Goal: Task Accomplishment & Management: Complete application form

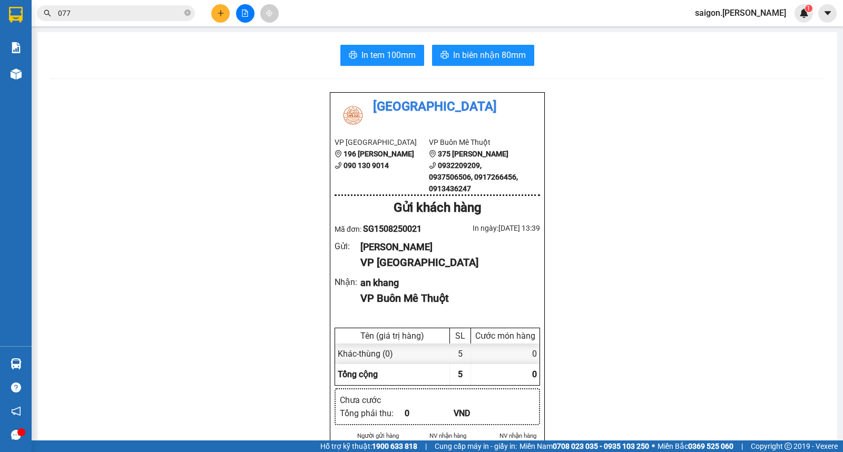
click at [225, 16] on button at bounding box center [220, 13] width 18 height 18
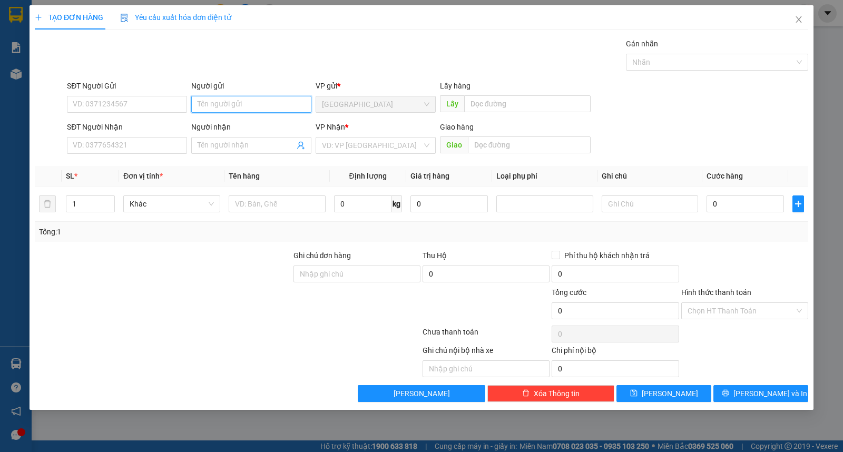
click at [239, 105] on input "Người gửi" at bounding box center [251, 104] width 120 height 17
type input "atc"
type input "hải"
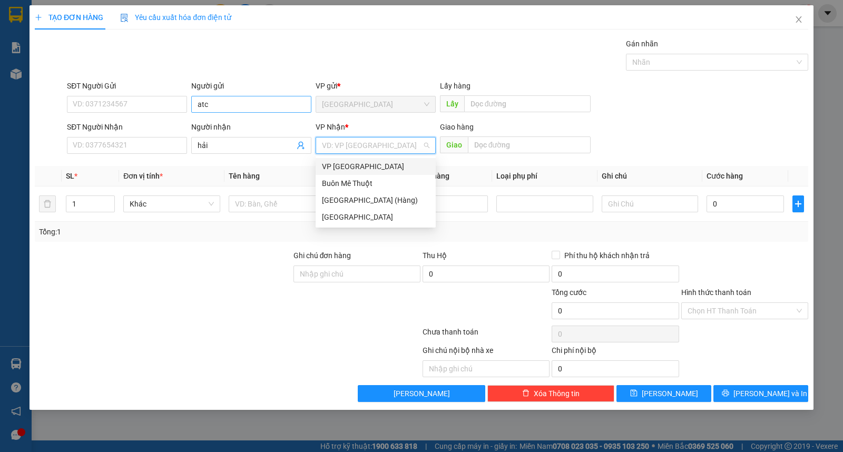
type input "ư"
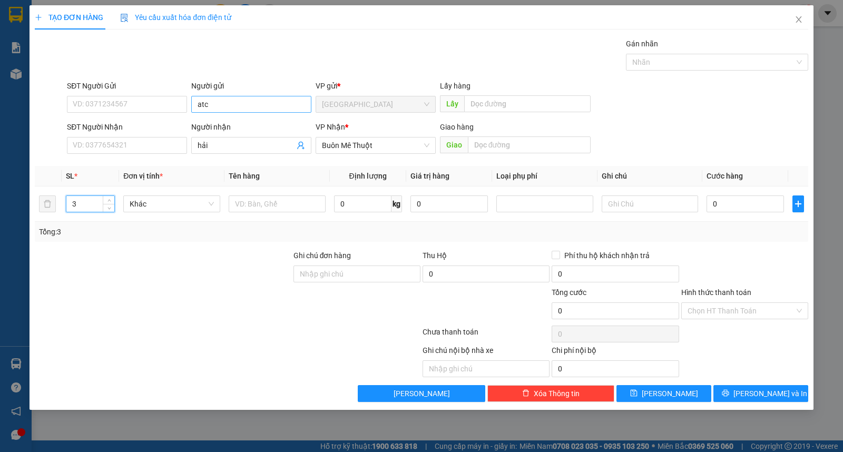
type input "3"
type input "thùng"
drag, startPoint x: 763, startPoint y: 399, endPoint x: 773, endPoint y: 395, distance: 10.7
click at [765, 398] on span "[PERSON_NAME] và In" at bounding box center [770, 394] width 74 height 12
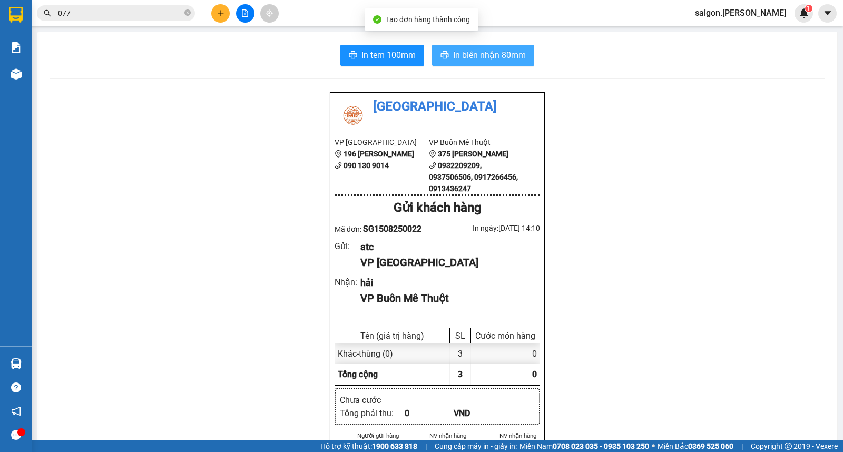
click at [489, 47] on button "In biên nhận 80mm" at bounding box center [483, 55] width 102 height 21
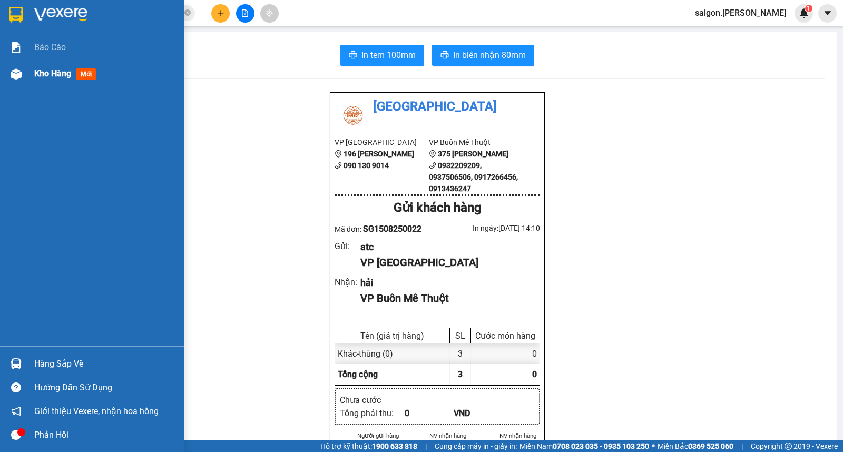
click at [91, 72] on span "mới" at bounding box center [85, 74] width 19 height 12
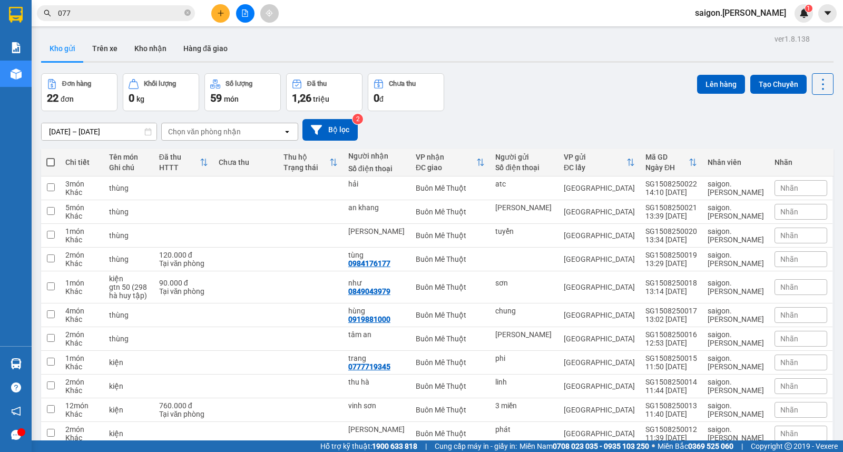
drag, startPoint x: 217, startPoint y: 12, endPoint x: 222, endPoint y: 14, distance: 6.0
click at [222, 14] on icon "plus" at bounding box center [220, 12] width 7 height 7
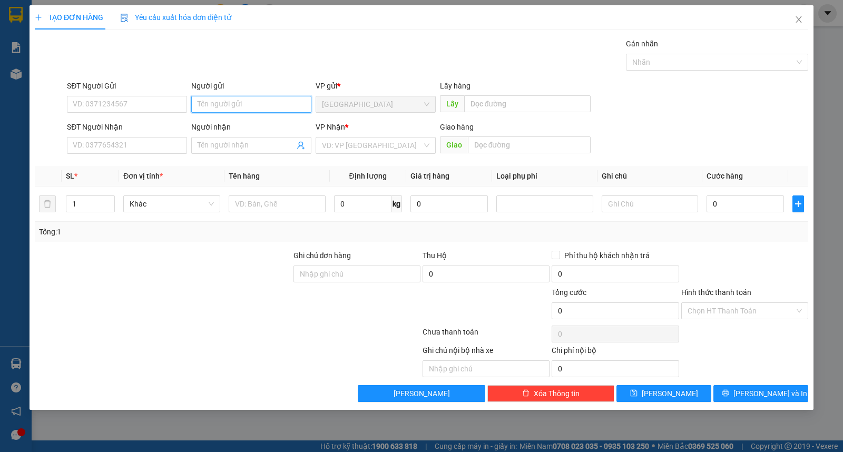
click at [260, 104] on input "Người gửi" at bounding box center [251, 104] width 120 height 17
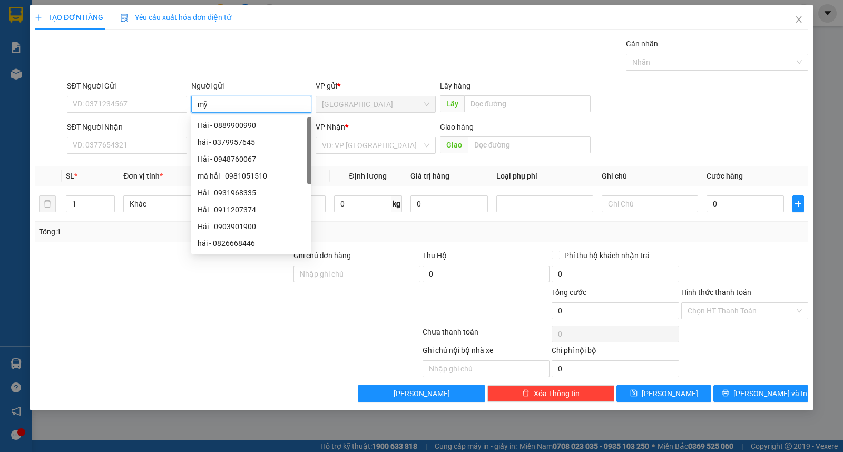
type input "mỹ"
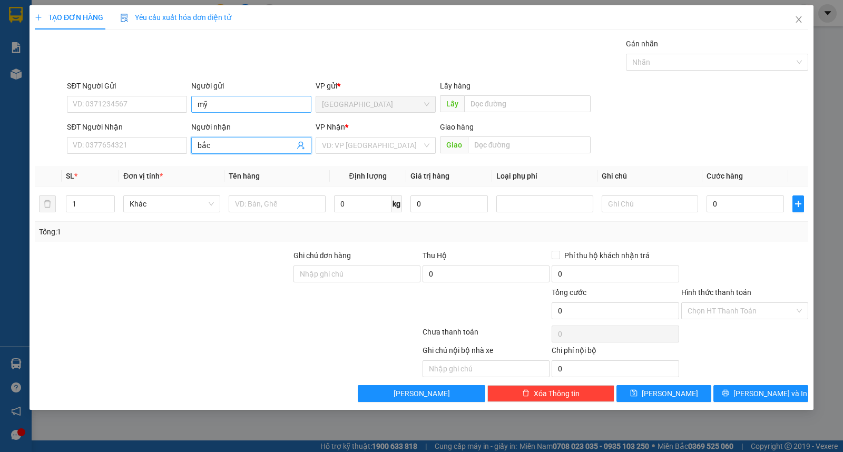
type input "bắc"
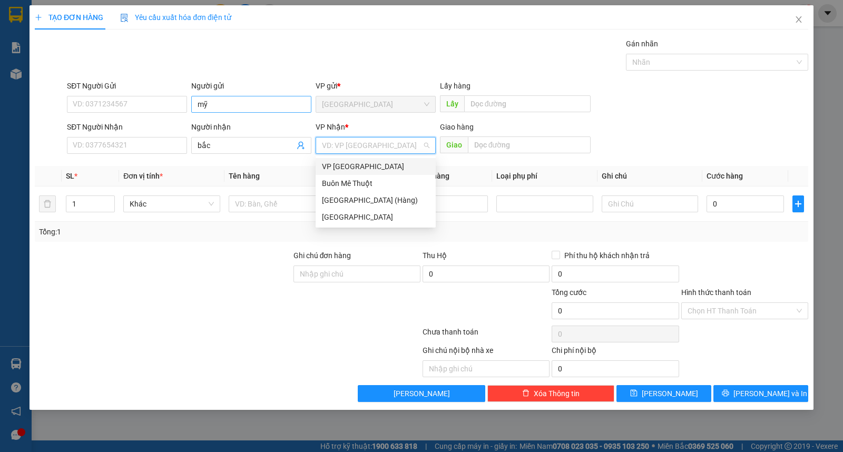
type input "ư"
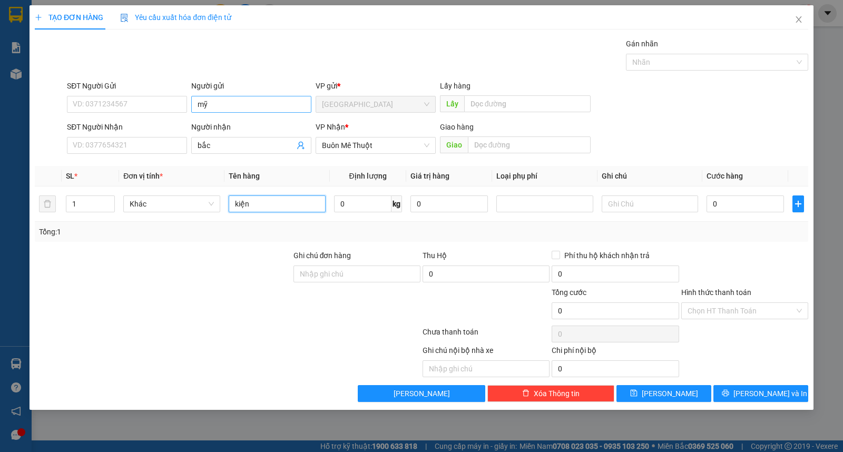
type input "kiện"
click at [752, 401] on button "[PERSON_NAME] và In" at bounding box center [760, 393] width 95 height 17
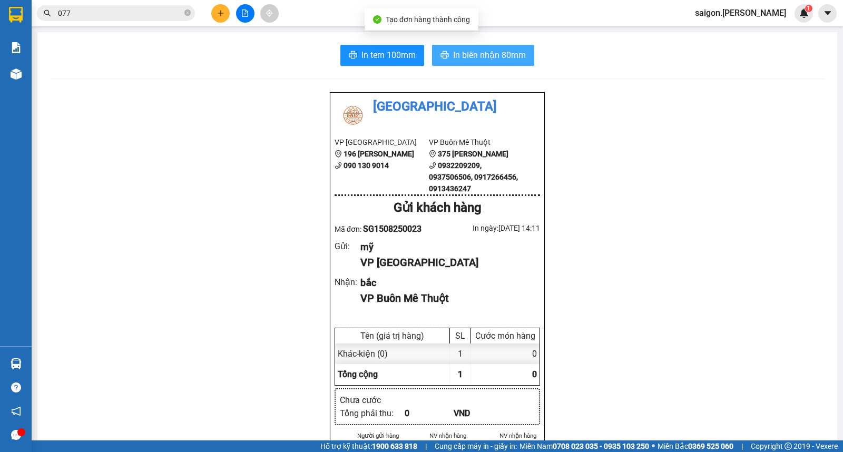
click at [471, 55] on span "In biên nhận 80mm" at bounding box center [489, 54] width 73 height 13
click at [218, 17] on button at bounding box center [220, 13] width 18 height 18
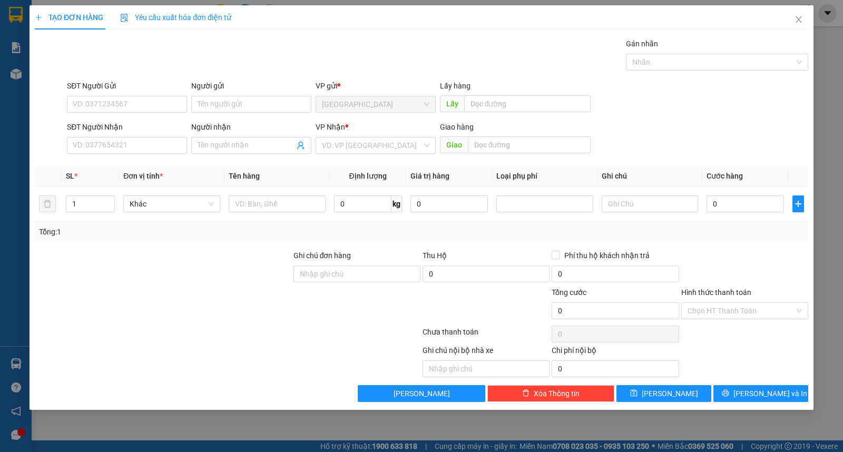
click at [220, 19] on span "Yêu cầu xuất hóa đơn điện tử" at bounding box center [175, 17] width 111 height 8
click at [241, 107] on input "Người gửi" at bounding box center [251, 104] width 120 height 17
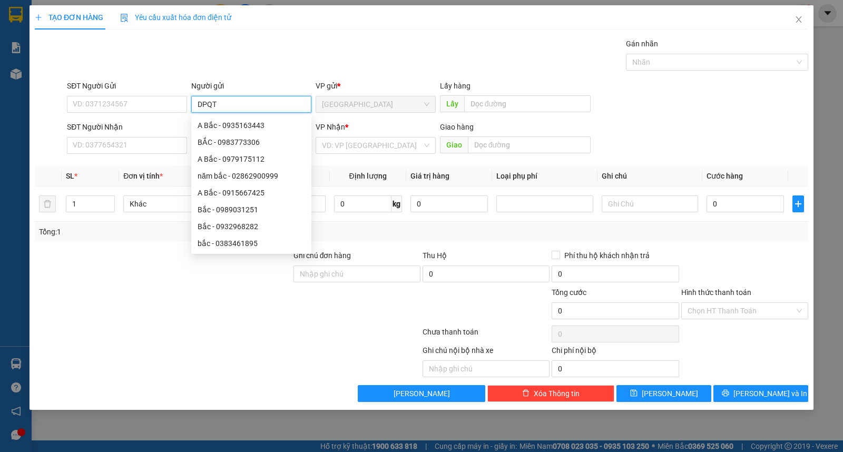
type input "DPQT"
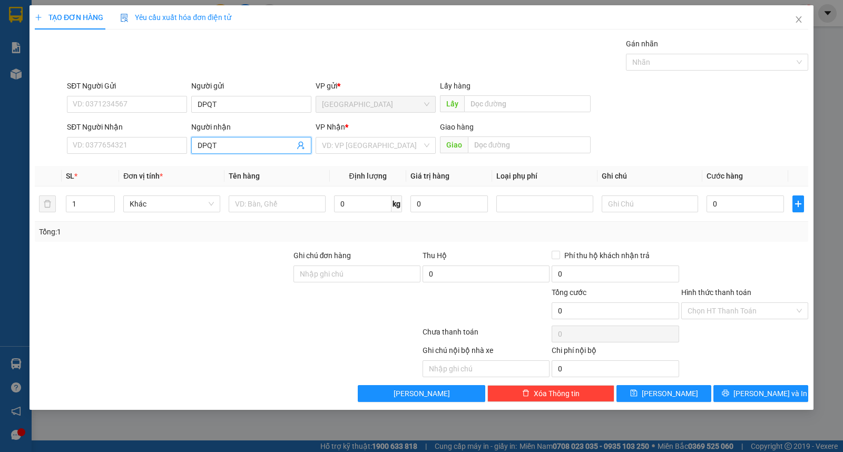
type input "DPQT"
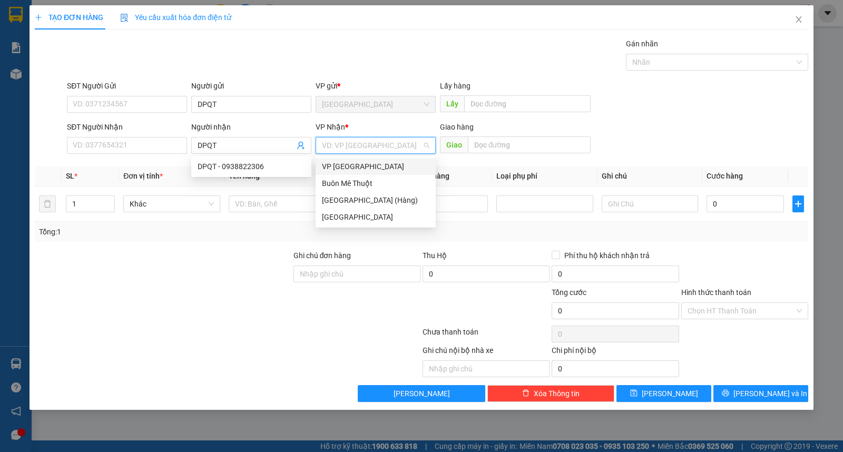
type input "ư"
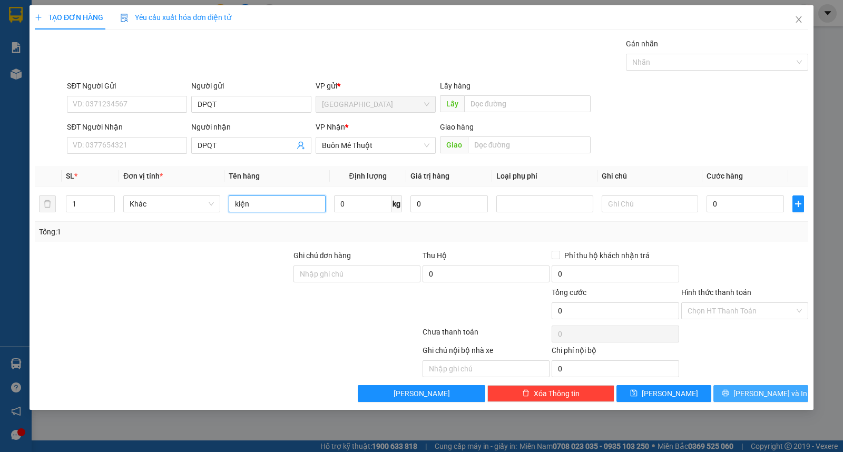
type input "kiện"
click at [730, 386] on button "[PERSON_NAME] và In" at bounding box center [760, 393] width 95 height 17
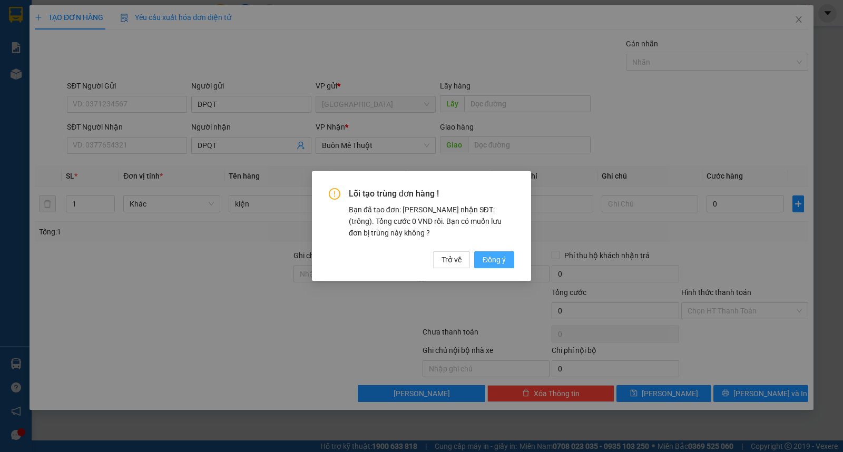
click at [493, 257] on span "Đồng ý" at bounding box center [494, 260] width 23 height 12
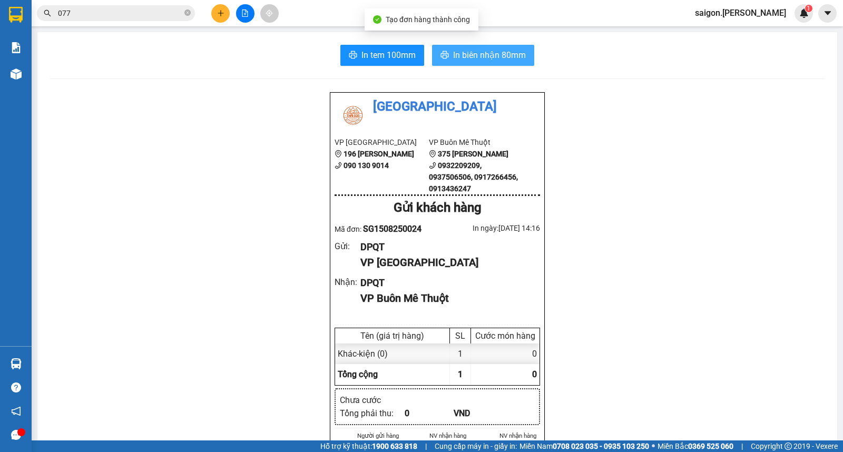
click at [432, 52] on button "In biên nhận 80mm" at bounding box center [483, 55] width 102 height 21
click at [217, 16] on icon "plus" at bounding box center [220, 12] width 7 height 7
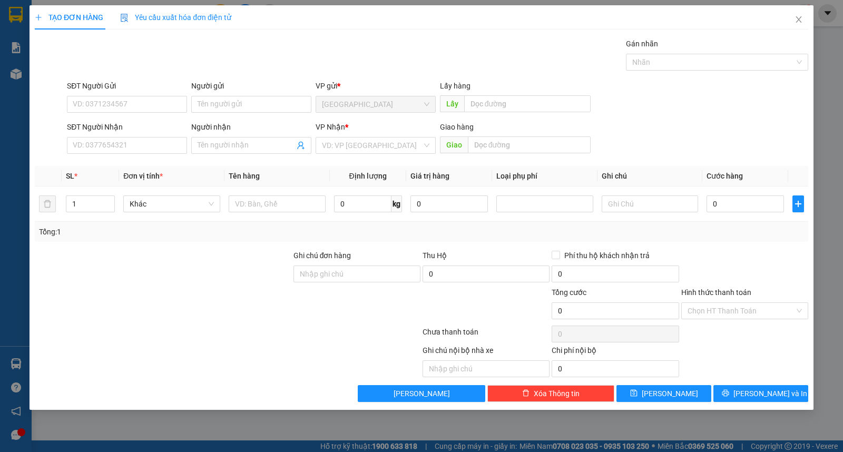
click at [370, 155] on div "VP Nhận * VD: VP [GEOGRAPHIC_DATA]" at bounding box center [376, 139] width 120 height 37
click at [370, 143] on input "search" at bounding box center [372, 146] width 100 height 16
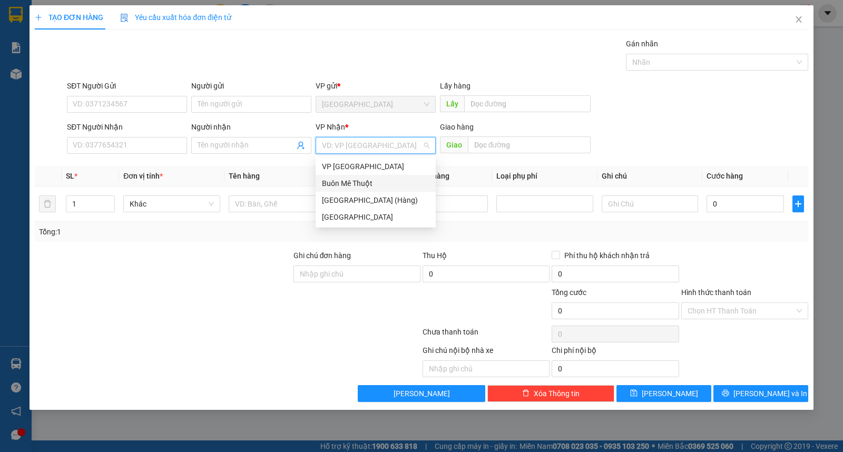
click at [362, 180] on div "Buôn Mê Thuột" at bounding box center [375, 184] width 107 height 12
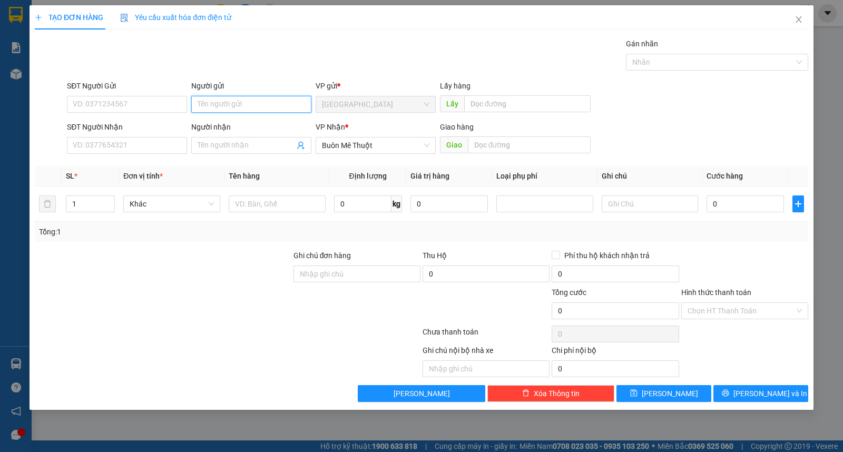
click at [229, 107] on input "Người gửi" at bounding box center [251, 104] width 120 height 17
type input "châu á"
type input "lộc đỉnh"
type input "2"
type input "kiện"
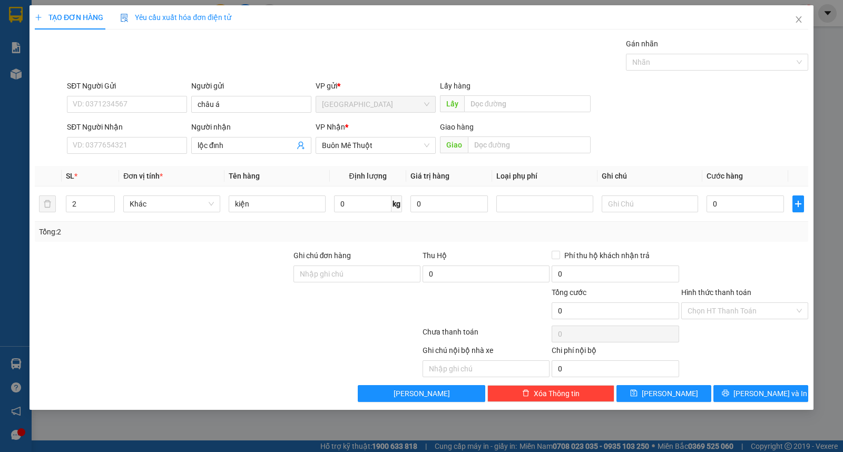
click at [741, 383] on div "Transit Pickup Surcharge Ids Transit Deliver Surcharge Ids Transit Deliver Surc…" at bounding box center [421, 220] width 773 height 364
click at [729, 396] on icon "printer" at bounding box center [725, 392] width 7 height 7
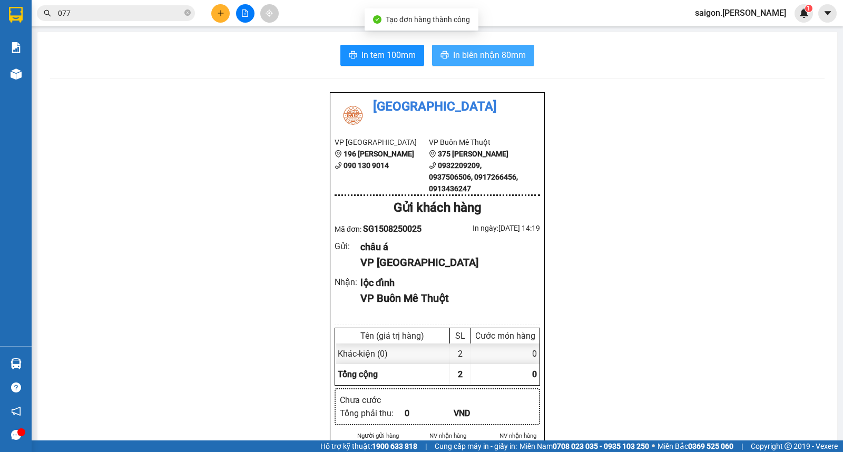
click at [481, 47] on button "In biên nhận 80mm" at bounding box center [483, 55] width 102 height 21
click at [222, 11] on icon "plus" at bounding box center [220, 12] width 7 height 7
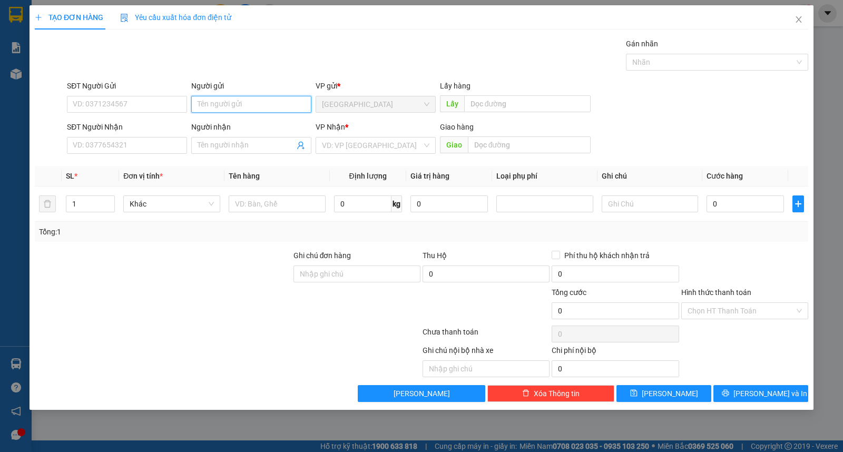
click at [251, 112] on input "Người gửi" at bounding box center [251, 104] width 120 height 17
type input "vy"
type input "lộc đỉnh"
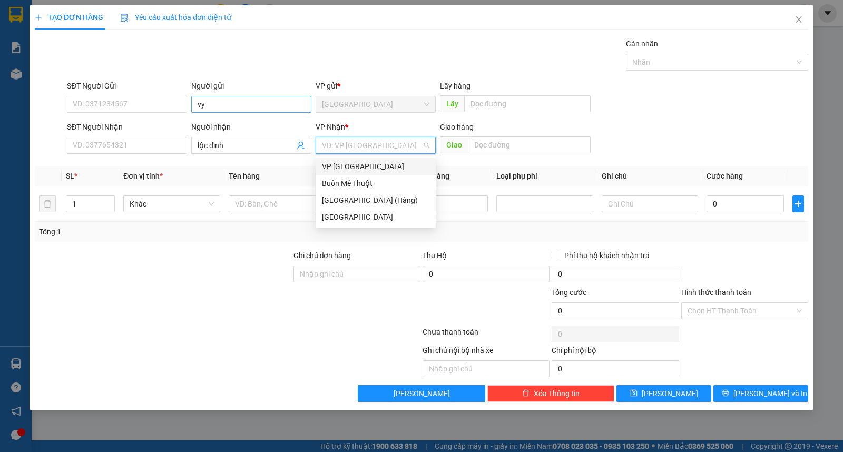
type input "ư"
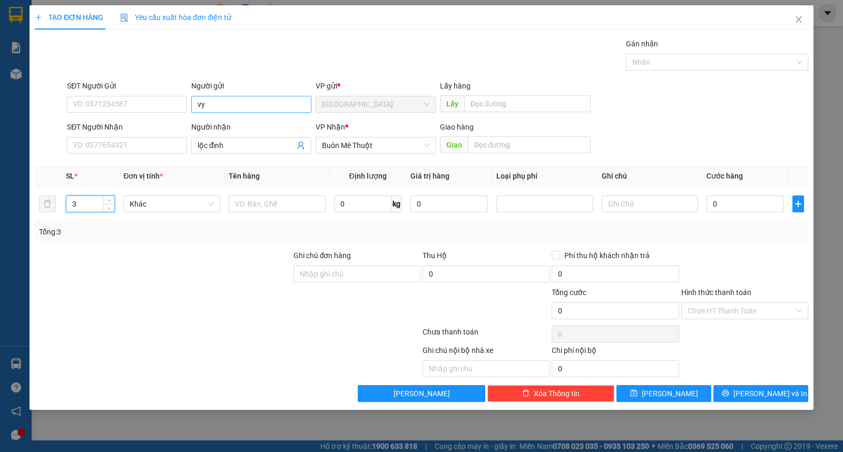
type input "3"
type input "kiện"
click at [761, 399] on button "[PERSON_NAME] và In" at bounding box center [760, 393] width 95 height 17
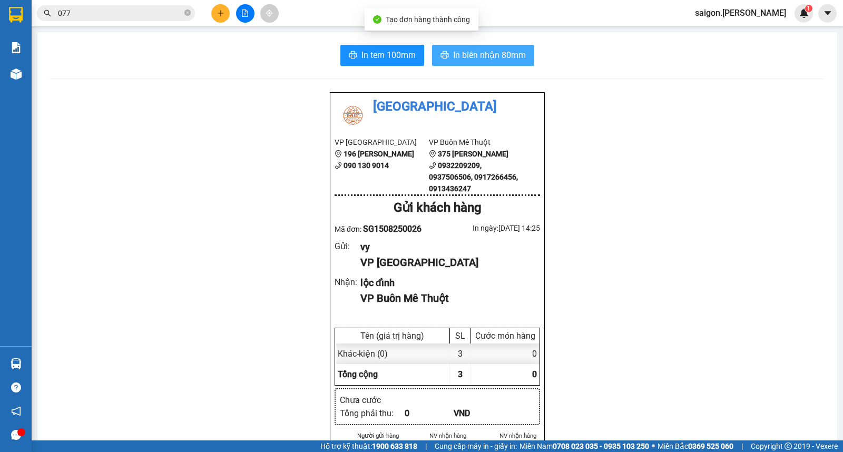
click at [492, 64] on button "In biên nhận 80mm" at bounding box center [483, 55] width 102 height 21
click at [220, 11] on button at bounding box center [220, 13] width 18 height 18
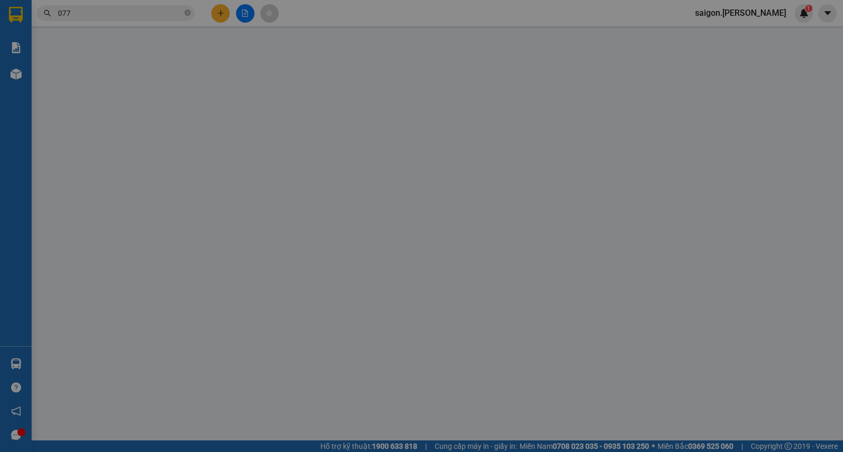
click at [220, 12] on div "Yêu cầu xuất hóa đơn điện tử" at bounding box center [175, 18] width 111 height 12
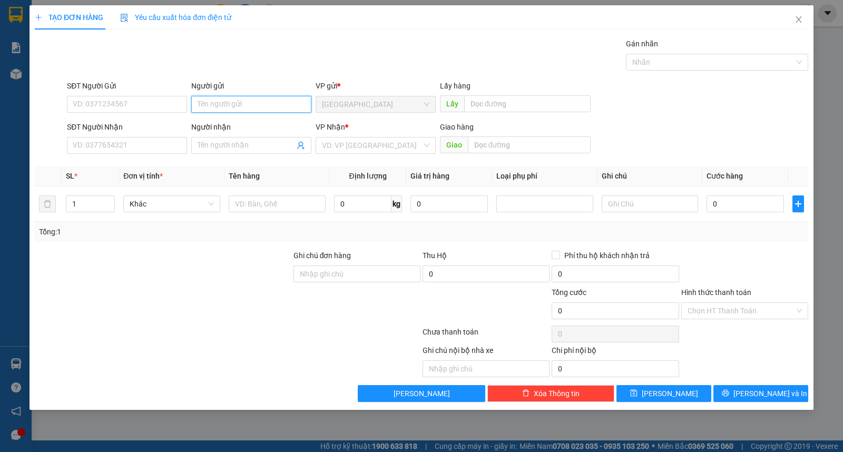
click at [277, 102] on input "Người gửi" at bounding box center [251, 104] width 120 height 17
type input "phúc"
type input "mạnh trường"
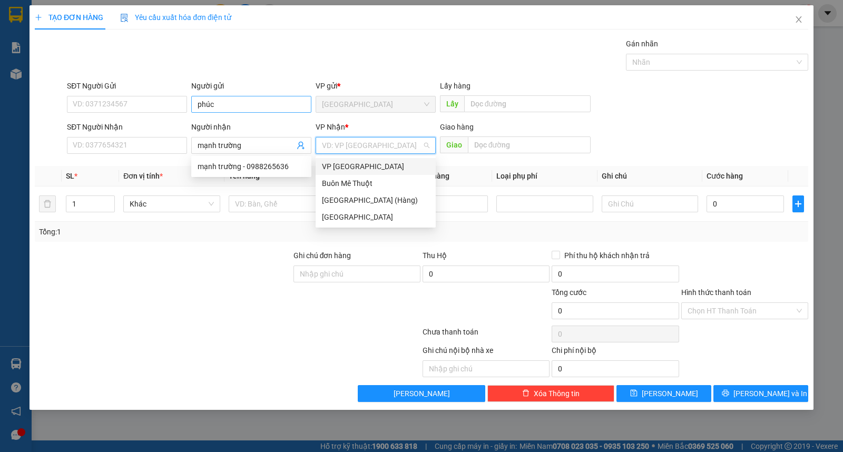
type input "ư"
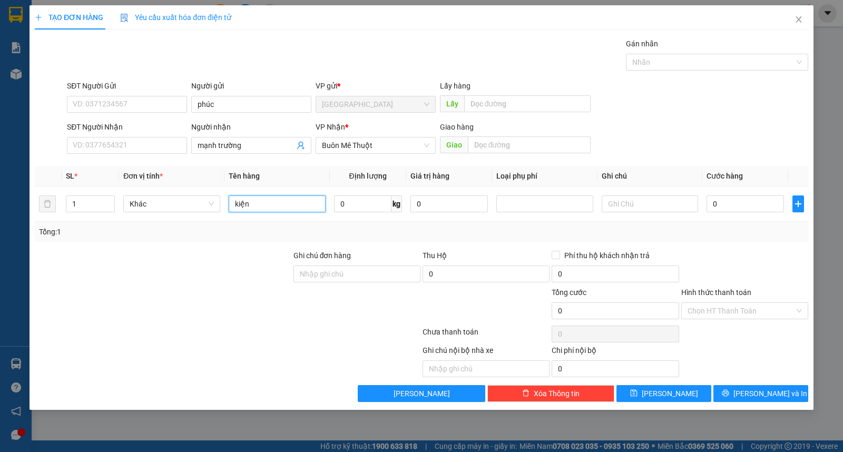
type input "kiện"
drag, startPoint x: 768, startPoint y: 380, endPoint x: 762, endPoint y: 394, distance: 14.7
click at [767, 381] on div "Transit Pickup Surcharge Ids Transit Deliver Surcharge Ids Transit Deliver Surc…" at bounding box center [421, 220] width 773 height 364
click at [762, 396] on span "[PERSON_NAME] và In" at bounding box center [770, 394] width 74 height 12
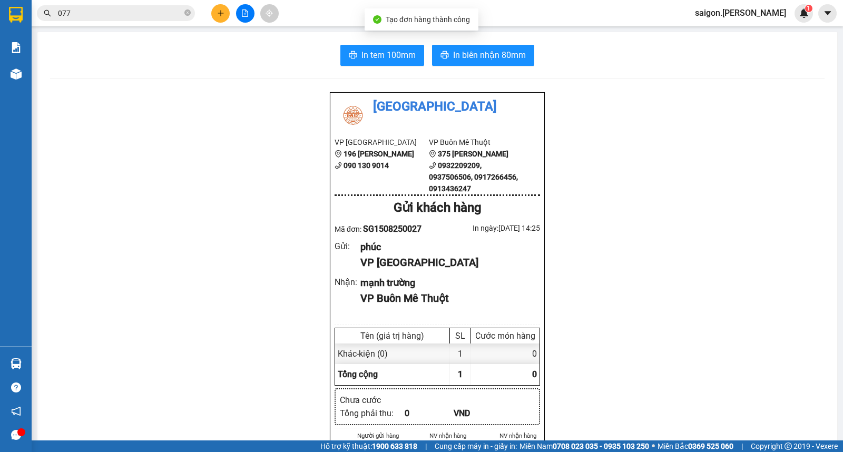
click at [508, 48] on span "In biên nhận 80mm" at bounding box center [489, 54] width 73 height 13
click at [221, 12] on icon "plus" at bounding box center [220, 12] width 7 height 7
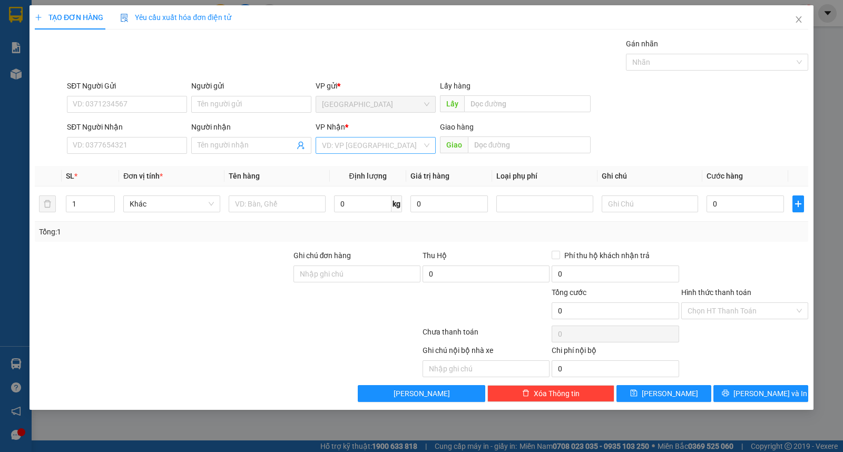
click at [342, 146] on input "search" at bounding box center [372, 146] width 100 height 16
click at [341, 178] on div "Buôn Mê Thuột" at bounding box center [375, 184] width 107 height 12
drag, startPoint x: 77, startPoint y: 207, endPoint x: 0, endPoint y: 204, distance: 77.0
click at [0, 204] on div "TẠO ĐƠN HÀNG Yêu cầu xuất hóa đơn điện tử Transit Pickup Surcharge Ids Transit …" at bounding box center [421, 226] width 843 height 452
type input "2"
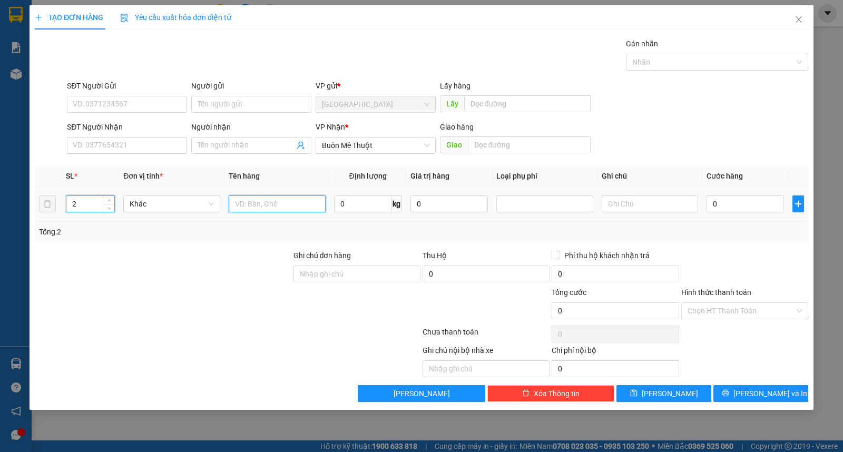
click at [278, 202] on input "text" at bounding box center [277, 203] width 97 height 17
type input "bao"
click at [228, 133] on div "Người nhận" at bounding box center [251, 129] width 120 height 16
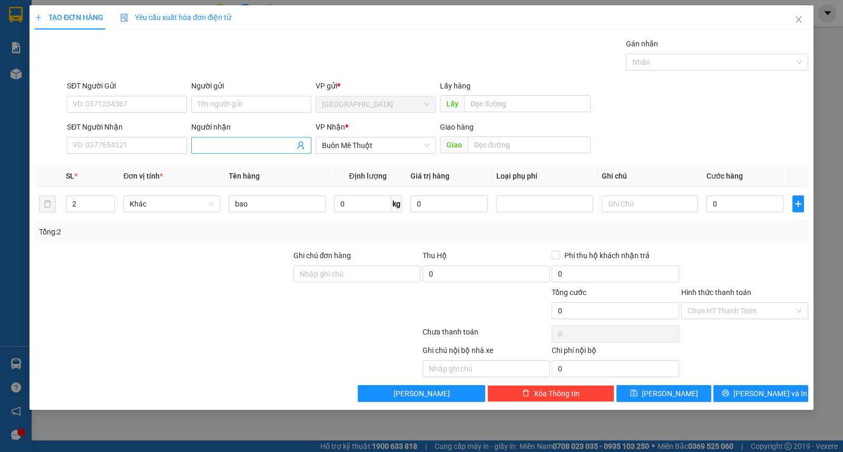
click at [228, 146] on input "Người nhận" at bounding box center [246, 146] width 97 height 12
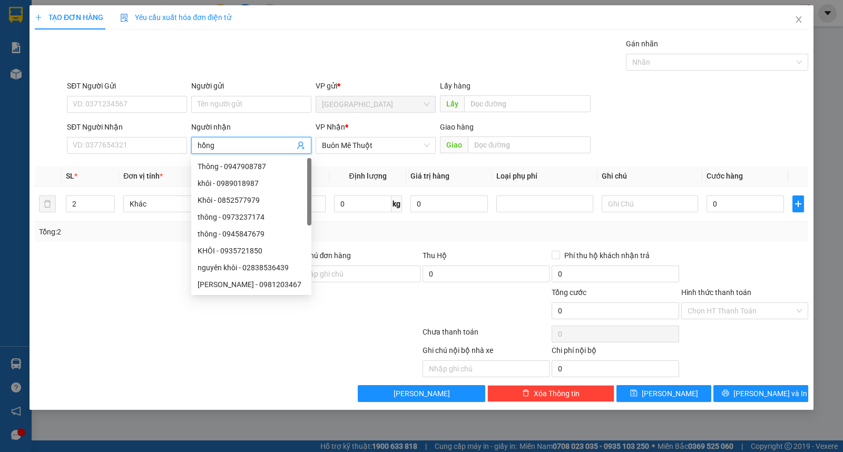
type input "hồng"
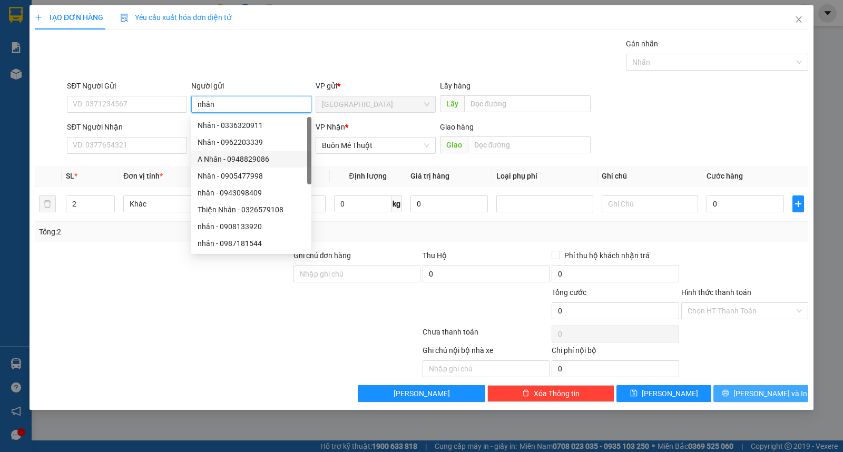
type input "nhân"
click at [802, 397] on button "[PERSON_NAME] và In" at bounding box center [760, 393] width 95 height 17
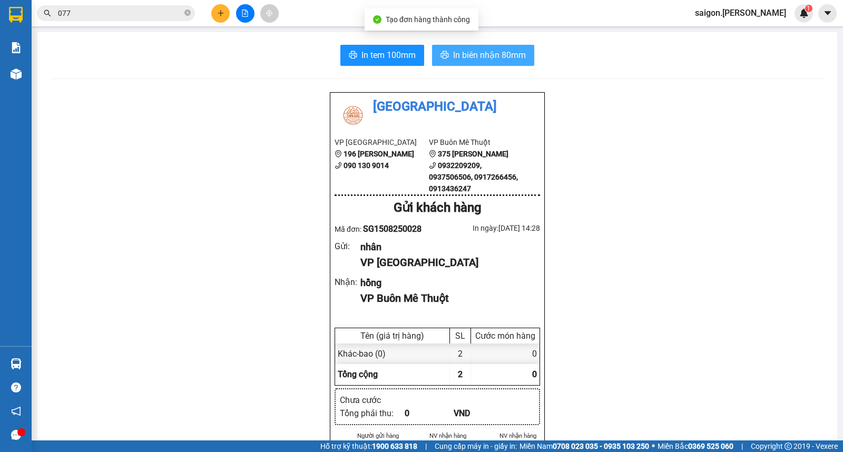
click at [480, 53] on span "In biên nhận 80mm" at bounding box center [489, 54] width 73 height 13
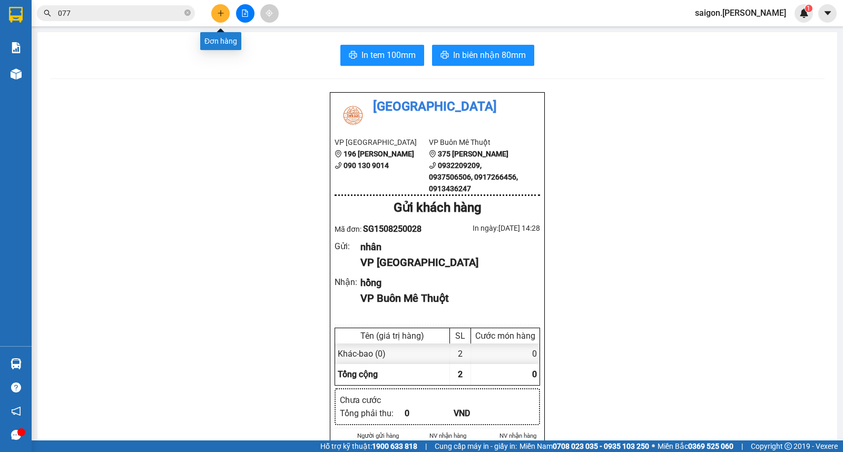
click at [217, 11] on icon "plus" at bounding box center [220, 12] width 7 height 7
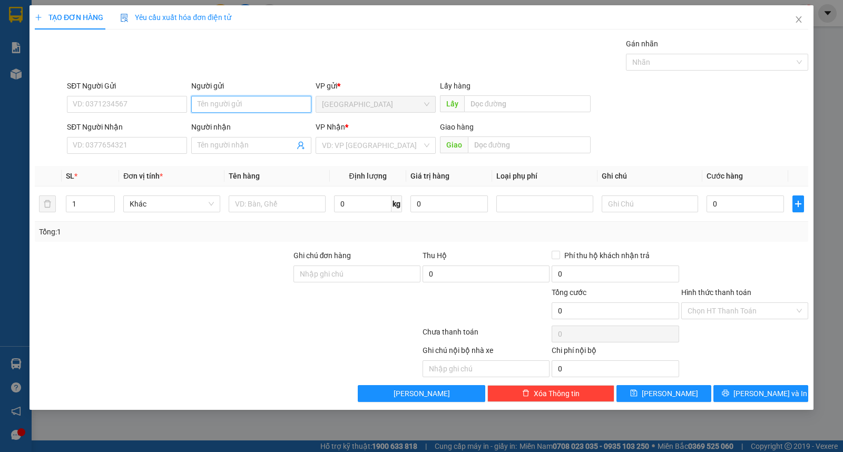
click at [246, 109] on input "Người gửi" at bounding box center [251, 104] width 120 height 17
type input "thái sơn"
type input "giác đức"
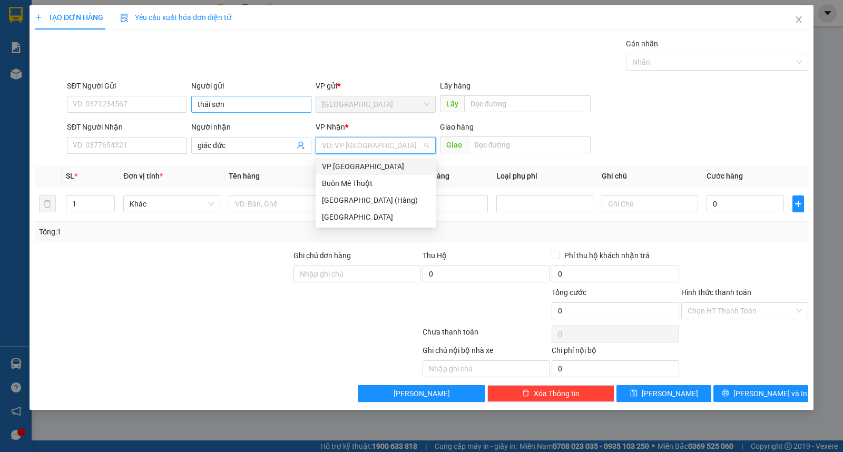
type input "ư"
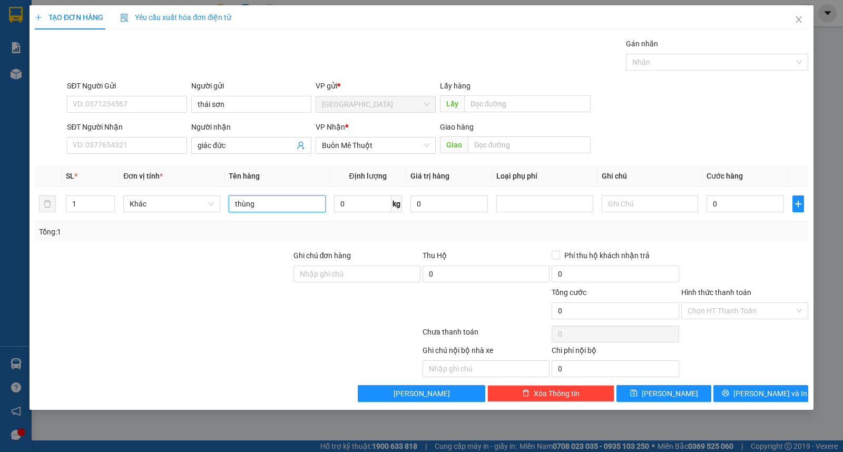
type input "thùng"
click at [767, 378] on div "Transit Pickup Surcharge Ids Transit Deliver Surcharge Ids Transit Deliver Surc…" at bounding box center [421, 220] width 773 height 364
click at [768, 385] on div "Transit Pickup Surcharge Ids Transit Deliver Surcharge Ids Transit Deliver Surc…" at bounding box center [421, 220] width 773 height 364
click at [770, 386] on button "[PERSON_NAME] và In" at bounding box center [760, 393] width 95 height 17
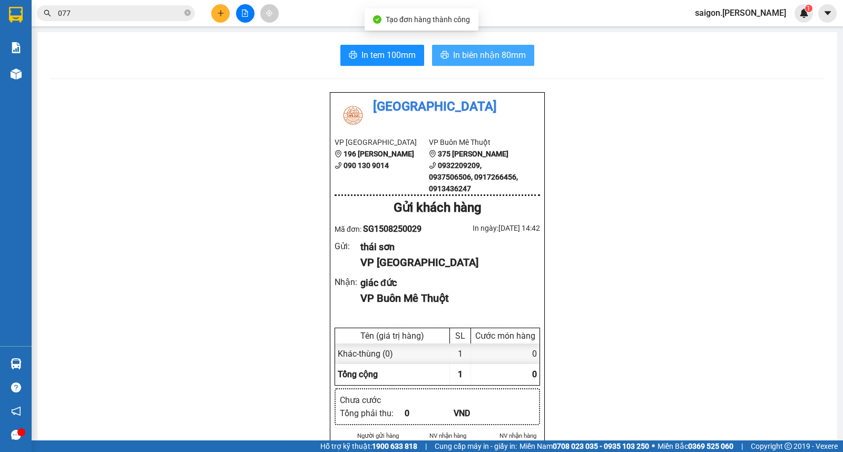
click at [488, 57] on span "In biên nhận 80mm" at bounding box center [489, 54] width 73 height 13
